Goal: Task Accomplishment & Management: Manage account settings

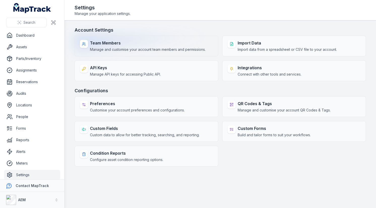
click at [115, 43] on strong "Team Members" at bounding box center [148, 43] width 116 height 6
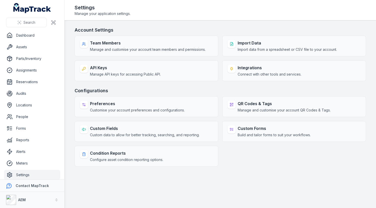
click at [167, 28] on h3 "Account Settings" at bounding box center [221, 29] width 292 height 7
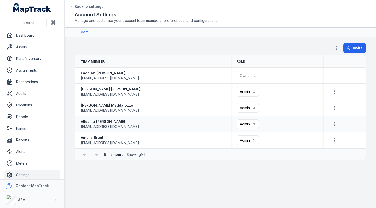
click at [184, 116] on td "[PERSON_NAME] [EMAIL_ADDRESS][DOMAIN_NAME]" at bounding box center [153, 124] width 156 height 16
click at [267, 162] on main "**********" at bounding box center [221, 122] width 312 height 171
click at [24, 138] on link "Reports" at bounding box center [32, 140] width 56 height 10
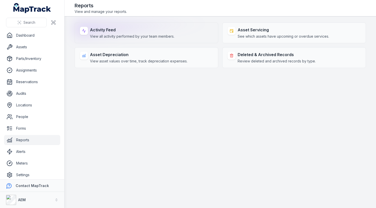
click at [175, 37] on span "View all activity performed by your team members." at bounding box center [132, 36] width 85 height 5
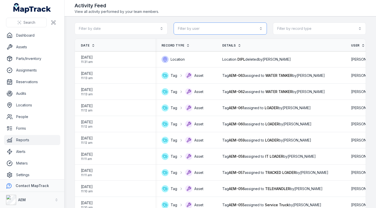
click at [212, 33] on button "Filter by user" at bounding box center [220, 28] width 93 height 12
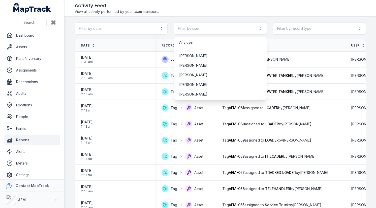
click at [289, 29] on div "Filter by date Filter by user Filter by record type" at bounding box center [221, 28] width 292 height 12
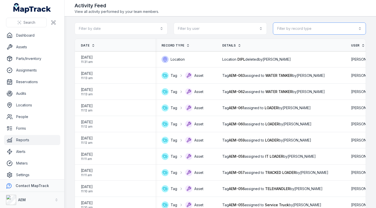
click at [289, 31] on button "Filter by record type" at bounding box center [319, 28] width 93 height 12
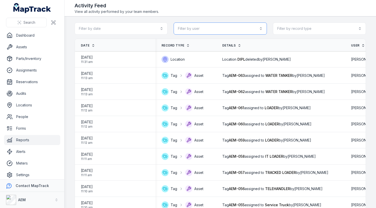
click at [197, 29] on button "Filter by user" at bounding box center [220, 28] width 93 height 12
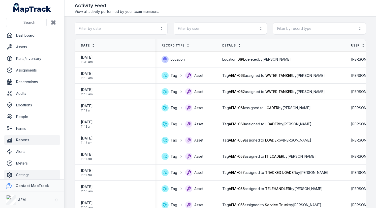
click at [29, 172] on link "Settings" at bounding box center [32, 175] width 56 height 10
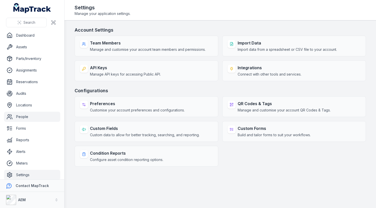
click at [29, 115] on link "People" at bounding box center [32, 117] width 56 height 10
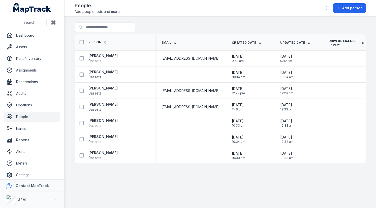
click at [248, 172] on main "Search for people Person Email Created Date Updated Date Drivers license expiry…" at bounding box center [221, 111] width 312 height 191
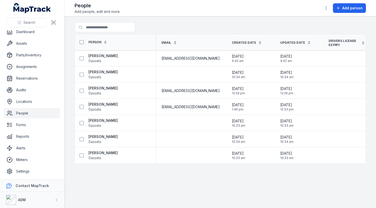
click at [19, 169] on link "Settings" at bounding box center [32, 171] width 56 height 10
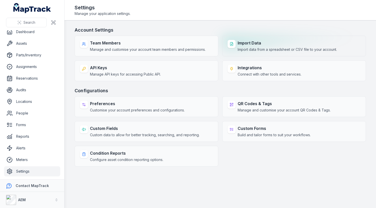
click at [251, 44] on strong "Import Data" at bounding box center [287, 43] width 99 height 6
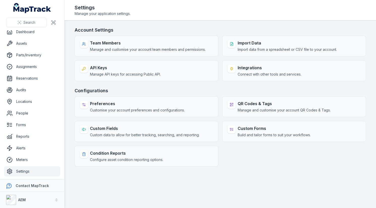
click at [241, 19] on header "Toggle Navigation Settings Manage your application settings." at bounding box center [221, 10] width 312 height 20
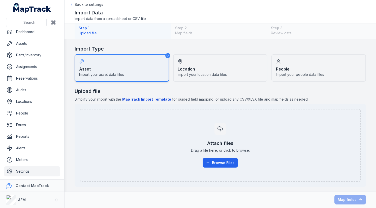
click at [300, 76] on span "Import your people data files" at bounding box center [300, 74] width 48 height 5
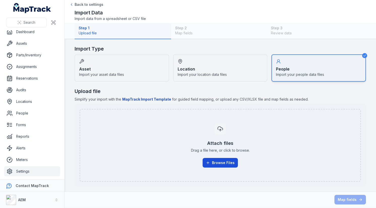
click at [218, 160] on button "Browse Files" at bounding box center [220, 163] width 35 height 10
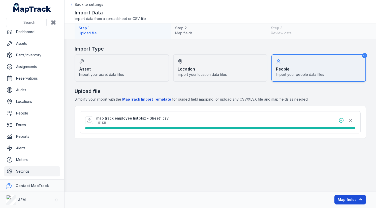
click at [356, 201] on button "Map fields" at bounding box center [351, 200] width 32 height 10
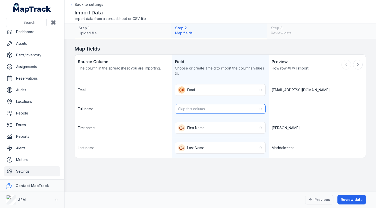
click at [244, 109] on button "Skip this column" at bounding box center [220, 109] width 91 height 10
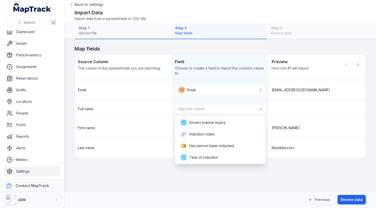
click at [284, 107] on div "Full name Skip this column" at bounding box center [220, 109] width 291 height 18
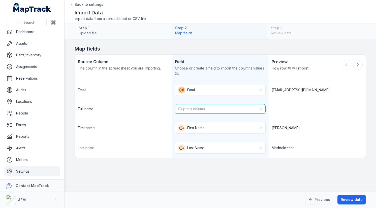
click at [244, 112] on button "Skip this column" at bounding box center [220, 109] width 91 height 10
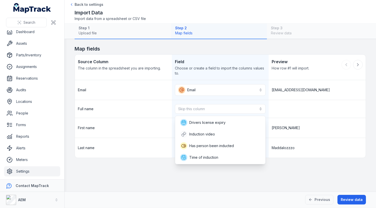
click at [283, 112] on div "Full name Skip this column" at bounding box center [220, 109] width 291 height 18
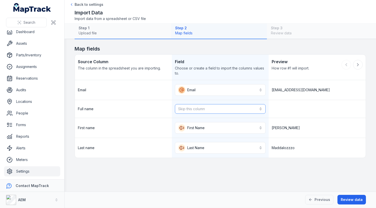
click at [262, 111] on button "Skip this column" at bounding box center [220, 109] width 91 height 10
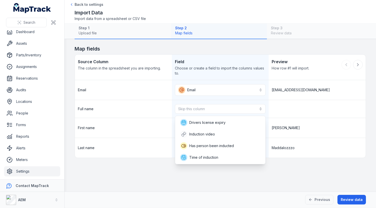
click at [308, 111] on div "Full name Skip this column" at bounding box center [220, 109] width 291 height 18
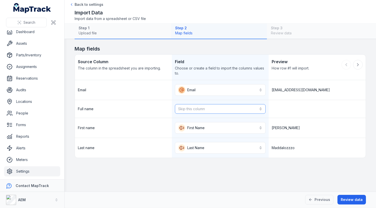
click at [233, 111] on button "Skip this column" at bounding box center [220, 109] width 91 height 10
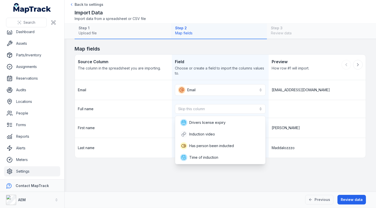
click at [304, 120] on div "**********" at bounding box center [220, 118] width 291 height 77
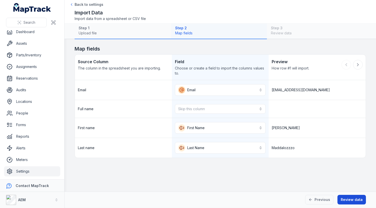
click at [350, 198] on button "Review data" at bounding box center [352, 200] width 29 height 10
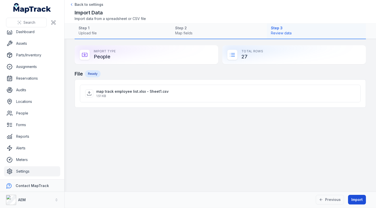
click at [356, 196] on button "Import" at bounding box center [357, 200] width 18 height 10
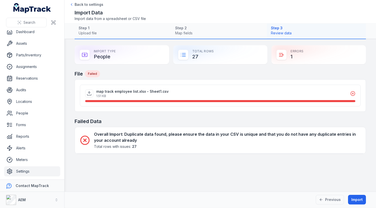
click at [261, 135] on h4 "Overall Import : Duplicate data found, please ensure the data in your CSV is un…" at bounding box center [227, 137] width 267 height 12
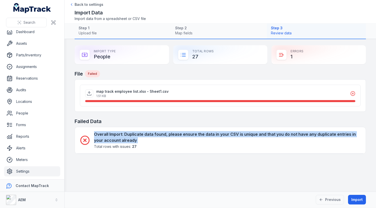
click at [261, 135] on h4 "Overall Import : Duplicate data found, please ensure the data in your CSV is un…" at bounding box center [227, 137] width 267 height 12
click at [166, 131] on h4 "Overall Import : Duplicate data found, please ensure the data in your CSV is un…" at bounding box center [227, 137] width 267 height 12
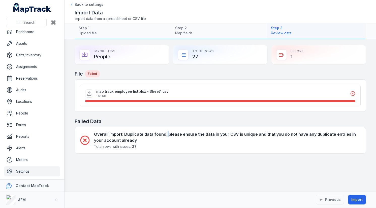
click at [166, 131] on h4 "Overall Import : Duplicate data found, please ensure the data in your CSV is un…" at bounding box center [227, 137] width 267 height 12
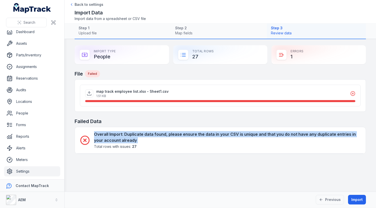
click at [166, 131] on h4 "Overall Import : Duplicate data found, please ensure the data in your CSV is un…" at bounding box center [227, 137] width 267 height 12
click at [32, 115] on link "People" at bounding box center [32, 113] width 56 height 10
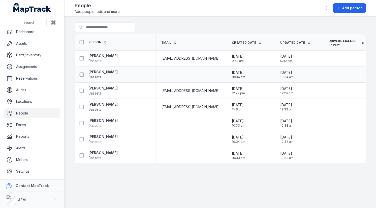
click at [182, 74] on div at bounding box center [191, 74] width 70 height 4
click at [83, 120] on icon at bounding box center [81, 122] width 5 height 5
click at [238, 196] on button "button" at bounding box center [238, 196] width 17 height 10
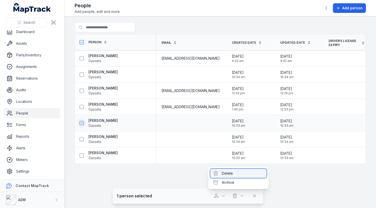
click at [237, 175] on div "Delete" at bounding box center [238, 173] width 57 height 9
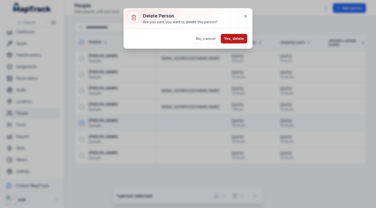
click at [239, 36] on button "Yes, delete" at bounding box center [234, 39] width 26 height 10
